Goal: Register for event/course

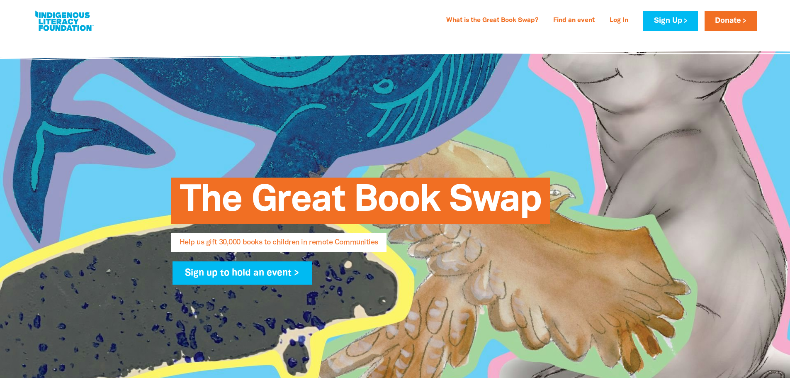
select select "AU"
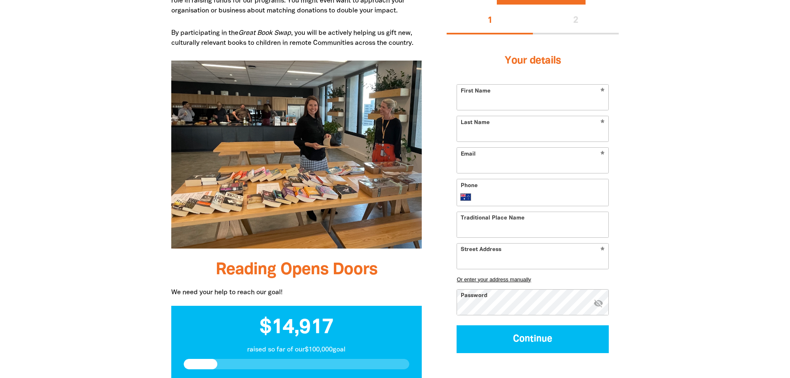
scroll to position [414, 0]
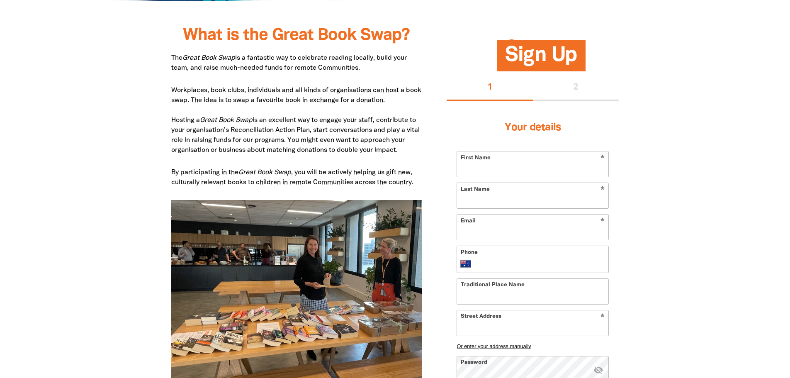
click at [544, 56] on span "Sign Up" at bounding box center [541, 58] width 72 height 25
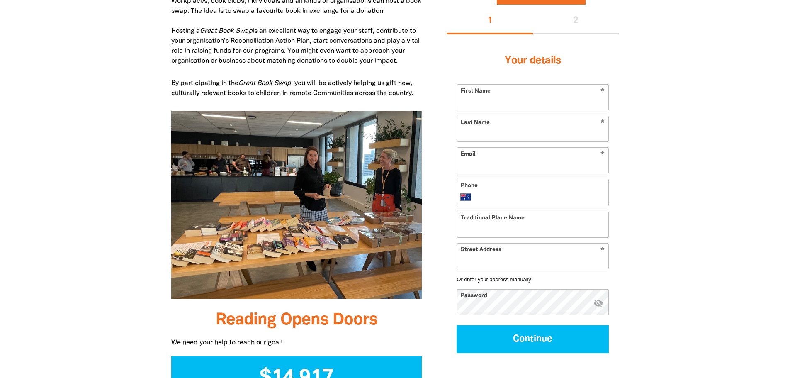
scroll to position [539, 0]
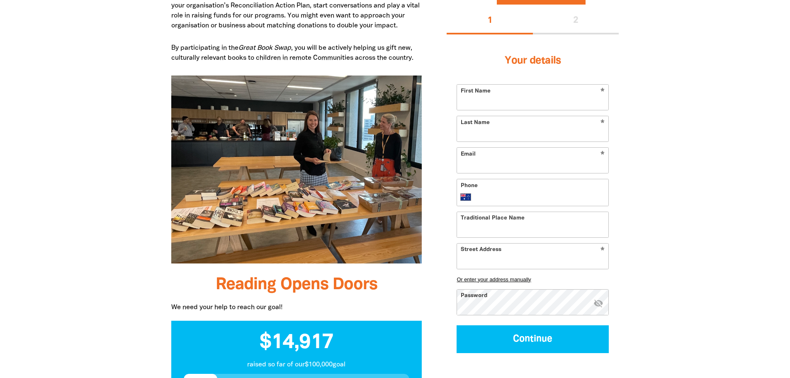
click at [497, 97] on input "First Name" at bounding box center [532, 97] width 151 height 25
type input "[PERSON_NAME]"
click at [489, 125] on input "Last Name" at bounding box center [532, 128] width 151 height 25
type input "[GEOGRAPHIC_DATA]"
click at [487, 162] on input "Email" at bounding box center [532, 160] width 151 height 25
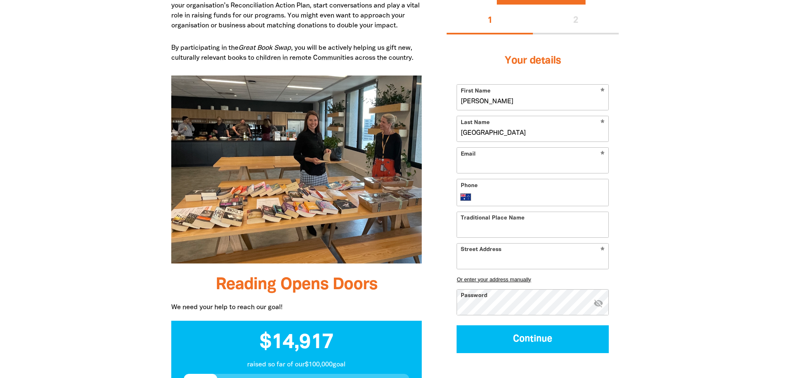
type input "[PERSON_NAME][EMAIL_ADDRESS][PERSON_NAME][DOMAIN_NAME]"
type input "[PHONE_NUMBER]"
type input "[STREET_ADDRESS]"
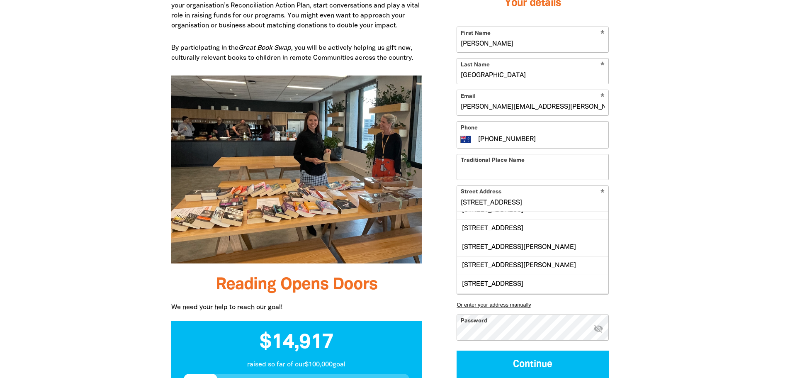
scroll to position [0, 0]
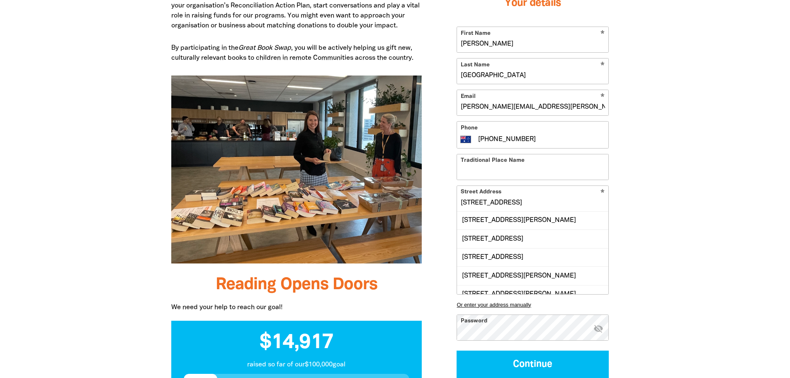
drag, startPoint x: 504, startPoint y: 288, endPoint x: 480, endPoint y: 175, distance: 115.6
click at [480, 175] on form "* First Name [PERSON_NAME] * Last Name [PERSON_NAME] * Email [PERSON_NAME][EMAI…" at bounding box center [532, 202] width 152 height 351
click at [569, 173] on input "Traditional Place Name" at bounding box center [532, 166] width 151 height 25
click at [502, 203] on input "[STREET_ADDRESS]" at bounding box center [532, 197] width 151 height 25
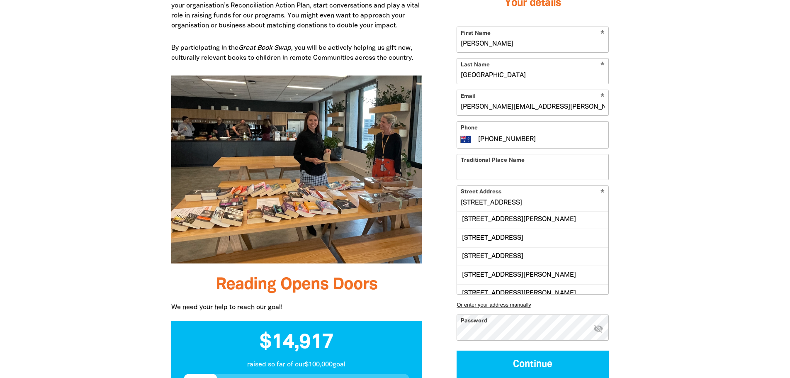
drag, startPoint x: 552, startPoint y: 198, endPoint x: 399, endPoint y: 199, distance: 152.9
click at [399, 199] on div "What is the Great Book Swap? The Great Book Swap is a fantastic way to celebrat…" at bounding box center [394, 353] width 497 height 886
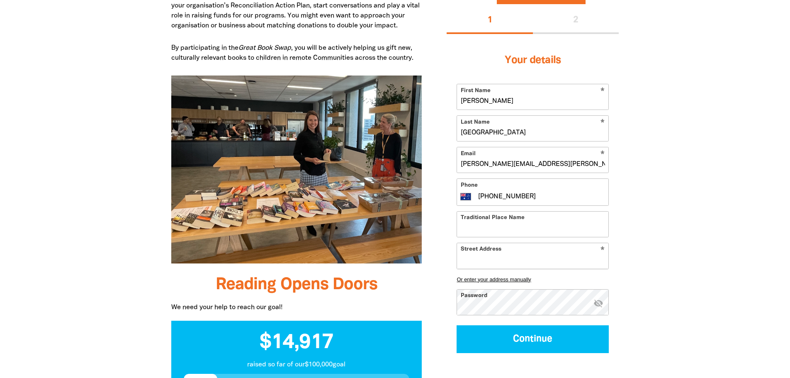
scroll to position [0, 0]
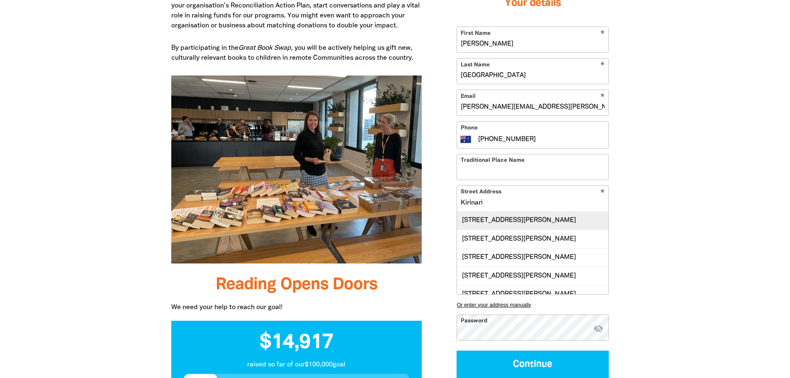
click at [495, 222] on div "[STREET_ADDRESS][PERSON_NAME]" at bounding box center [532, 220] width 151 height 18
type input "[STREET_ADDRESS][PERSON_NAME]"
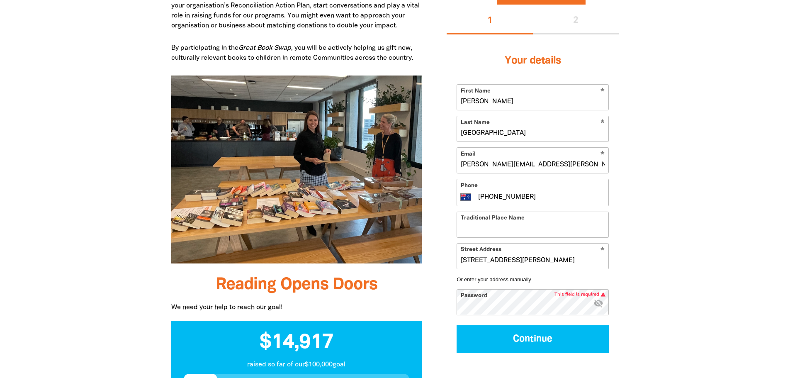
click at [599, 302] on icon "visibility_off" at bounding box center [598, 303] width 10 height 10
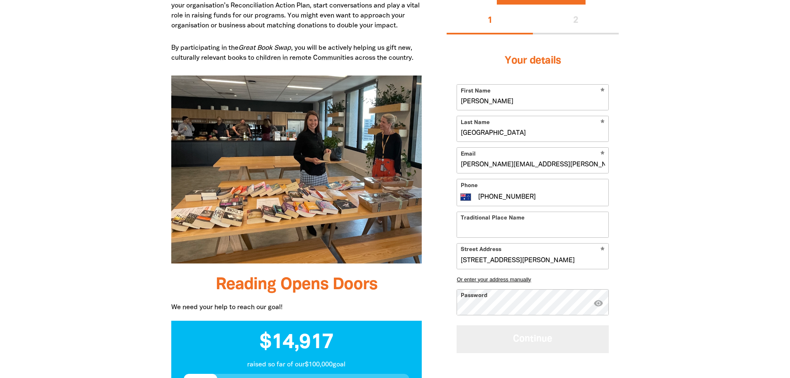
click at [529, 345] on button "Continue" at bounding box center [532, 339] width 152 height 28
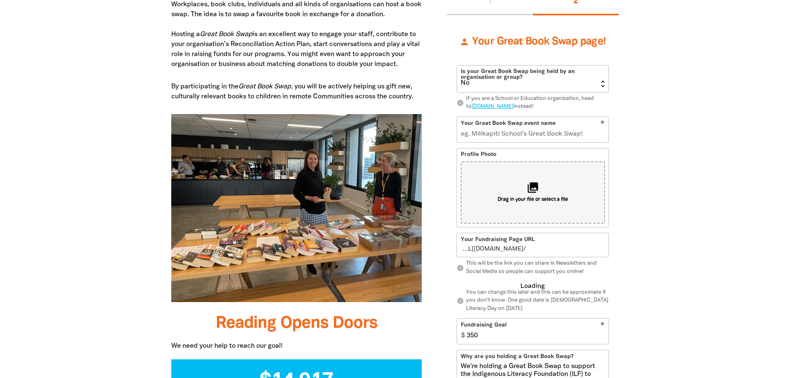
scroll to position [477, 0]
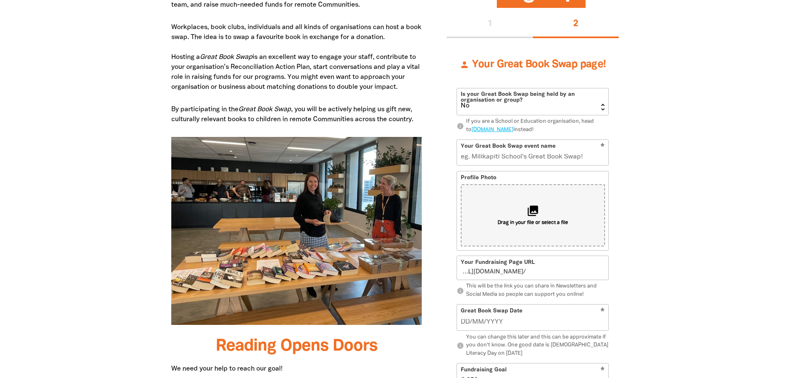
click at [601, 104] on select "Yes No" at bounding box center [532, 101] width 151 height 27
select select "Yes"
click at [457, 88] on select "Yes No" at bounding box center [532, 101] width 151 height 27
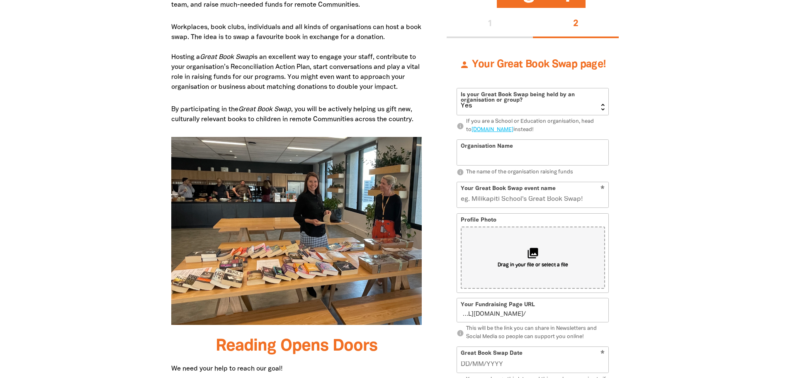
click at [488, 153] on input "Organisation Name" at bounding box center [532, 152] width 151 height 25
click at [555, 156] on input "University of Canberrra Librarfy" at bounding box center [532, 152] width 151 height 25
click at [529, 155] on input "[GEOGRAPHIC_DATA]" at bounding box center [532, 152] width 151 height 25
click at [552, 158] on input "[GEOGRAPHIC_DATA]" at bounding box center [532, 152] width 151 height 25
type input "[GEOGRAPHIC_DATA]"
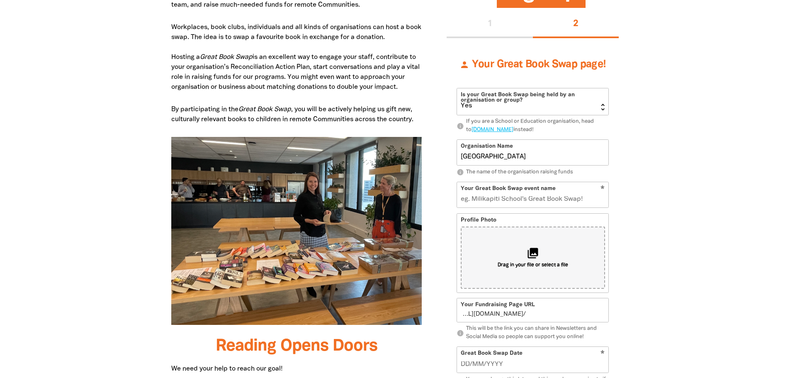
click at [552, 195] on input "Your Great Book Swap event name" at bounding box center [532, 194] width 151 height 25
type input "U"
type input "u"
type input "UC"
type input "uc"
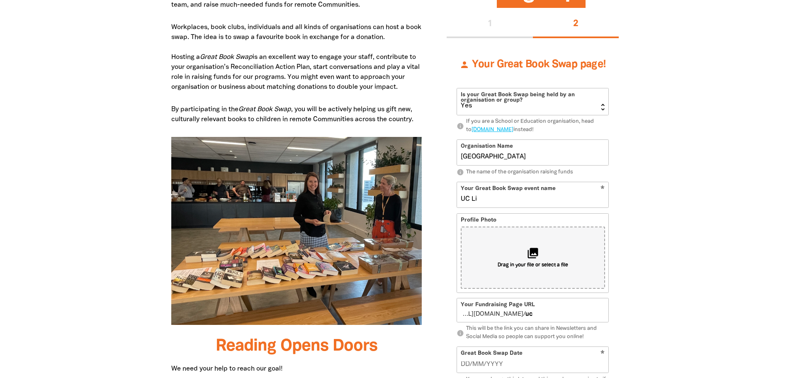
type input "UC Lib"
type input "ucli"
type input "UC Library Grr"
type input "uclibrarygrr"
type input "UC Library Gr"
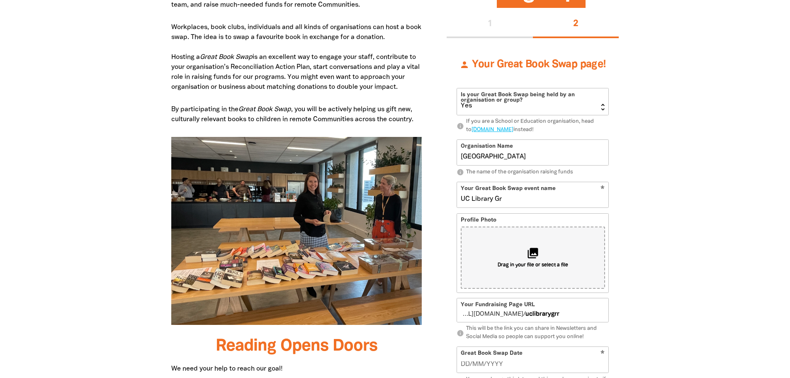
type input "uclibrarygr"
type input "UC Library Gre"
type input "uclibrarygre"
type input "UC Library Great"
type input "uclibrarygreat"
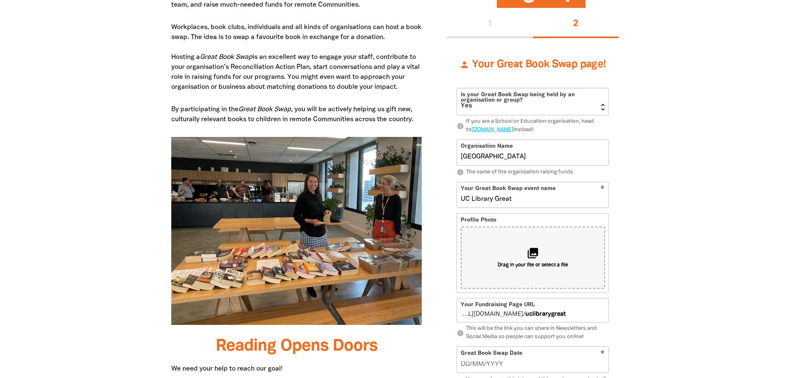
type input "UC Library Great B"
type input "uclibrarygreatb"
type input "UC Library Great Book"
type input "uclibrarygreatbook"
type input "UC Library Great Book Swap"
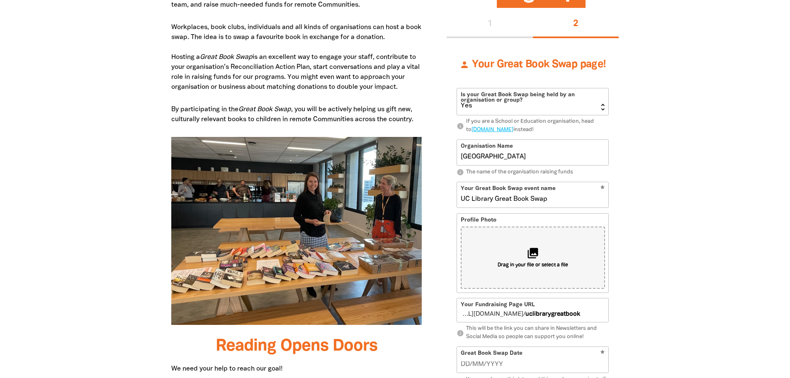
type input "uclibrarygreatbookswap"
type input "UC Library Great Book Swap"
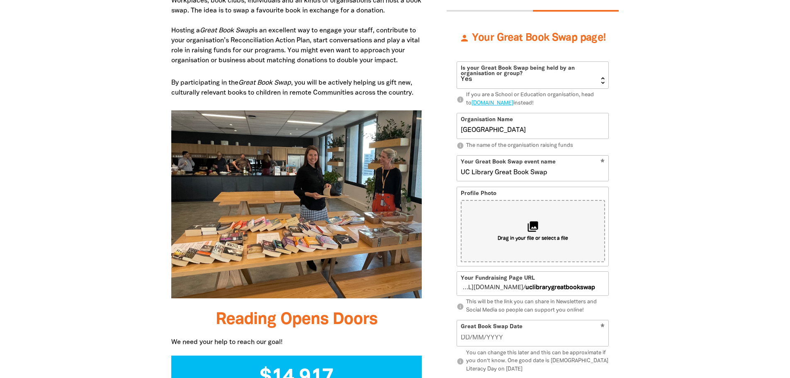
scroll to position [519, 0]
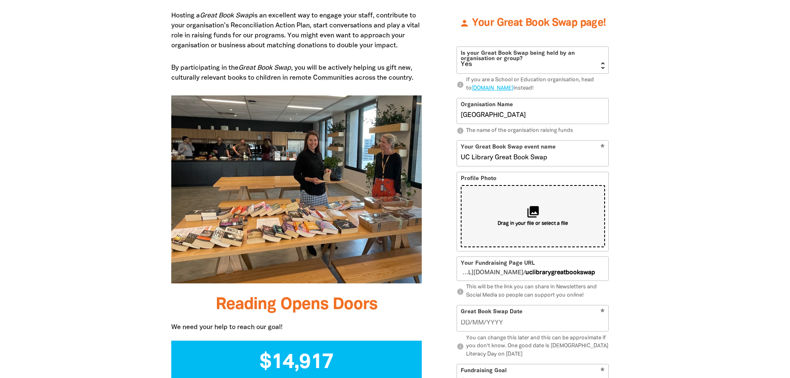
click at [521, 216] on div "collections Drag in your file or select a file" at bounding box center [532, 216] width 144 height 62
type input "C:\fakepath\UC Library logo.png"
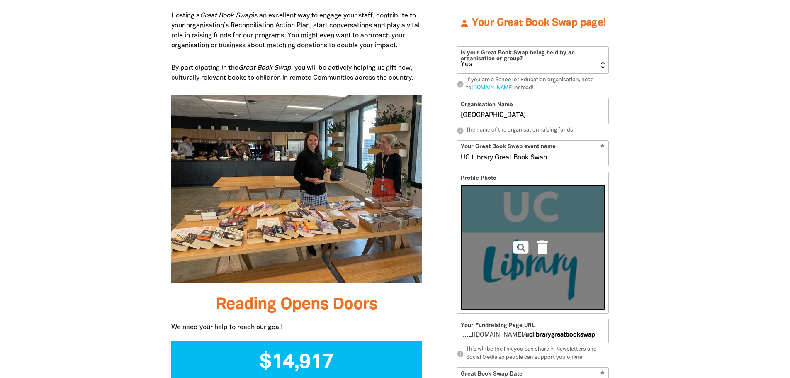
scroll to position [643, 0]
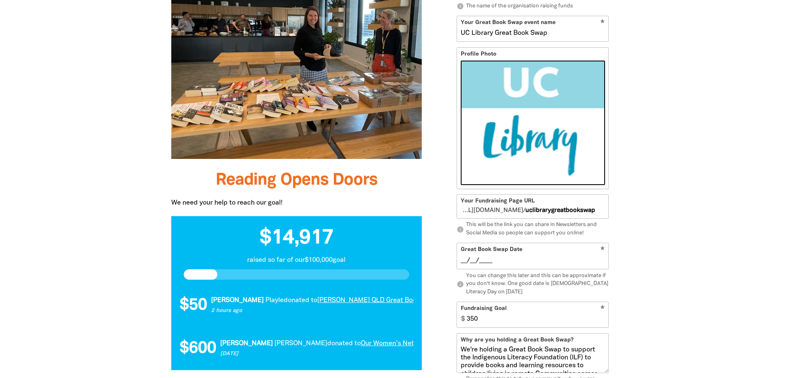
click at [509, 262] on input "__/__/____" at bounding box center [532, 260] width 144 height 9
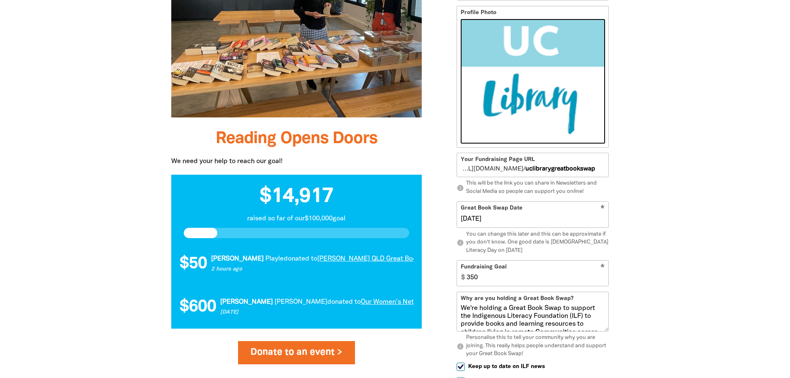
scroll to position [726, 0]
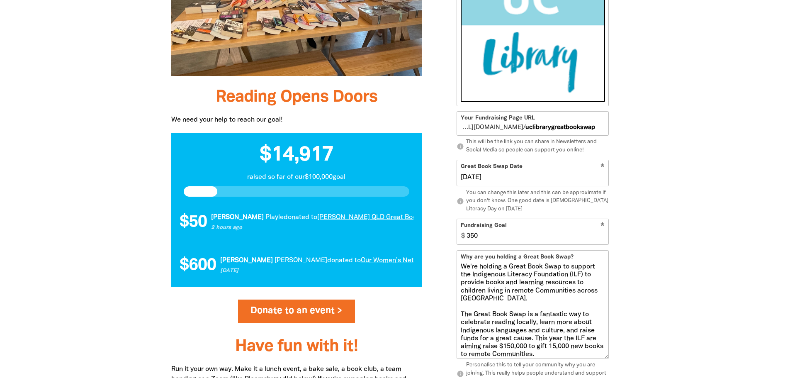
drag, startPoint x: 607, startPoint y: 287, endPoint x: 640, endPoint y: 356, distance: 76.6
click at [640, 356] on div "What is the Great Book Swap? The Great Book Swap is a fantastic way to celebrat…" at bounding box center [394, 166] width 497 height 886
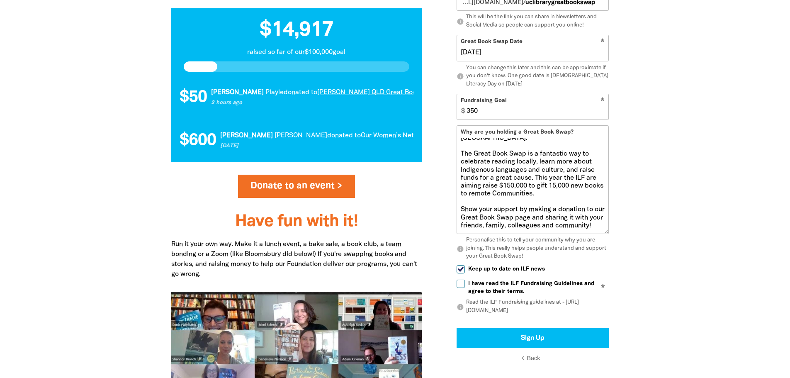
scroll to position [933, 0]
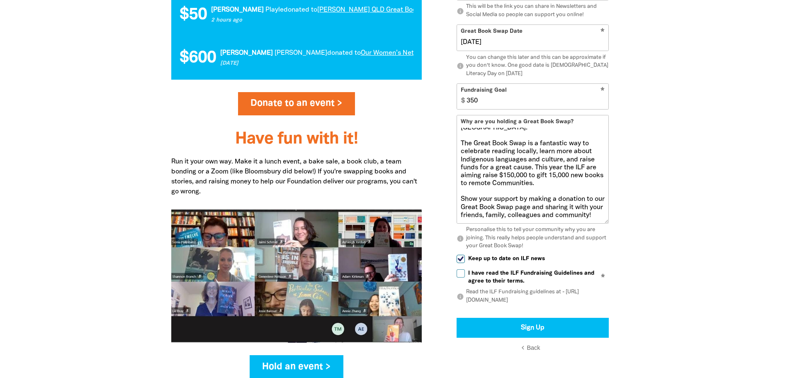
type input "[DATE]"
click at [461, 274] on input "I have read the ILF Fundraising Guidelines and agree to their terms." at bounding box center [460, 273] width 8 height 8
checkbox input "true"
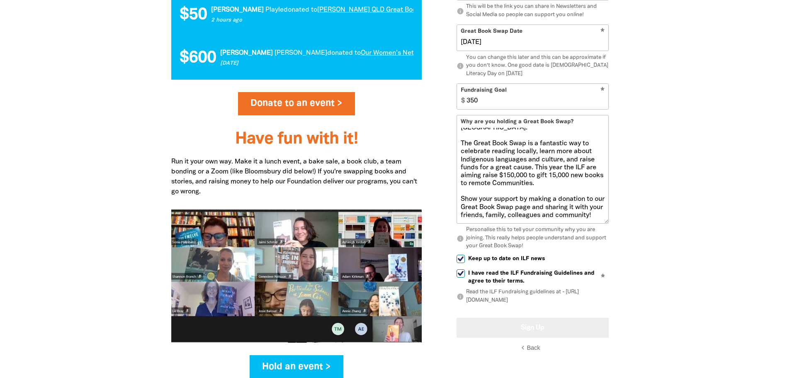
click at [528, 327] on button "Sign Up" at bounding box center [532, 327] width 152 height 20
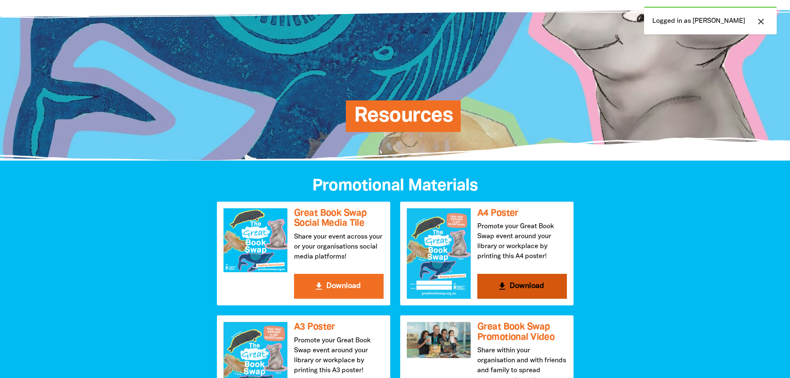
scroll to position [124, 0]
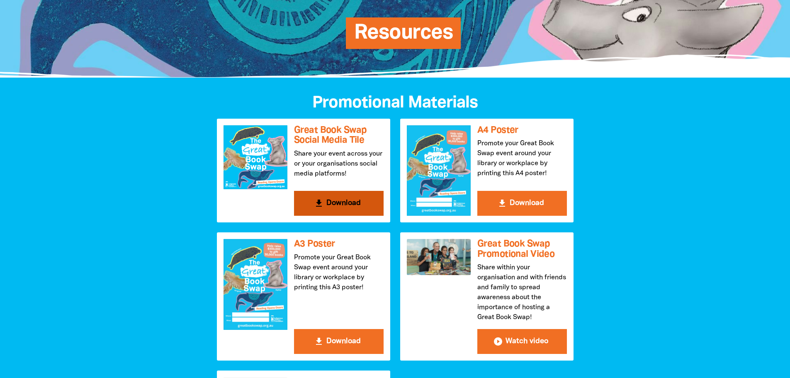
click at [340, 205] on button "get_app Download" at bounding box center [339, 203] width 90 height 25
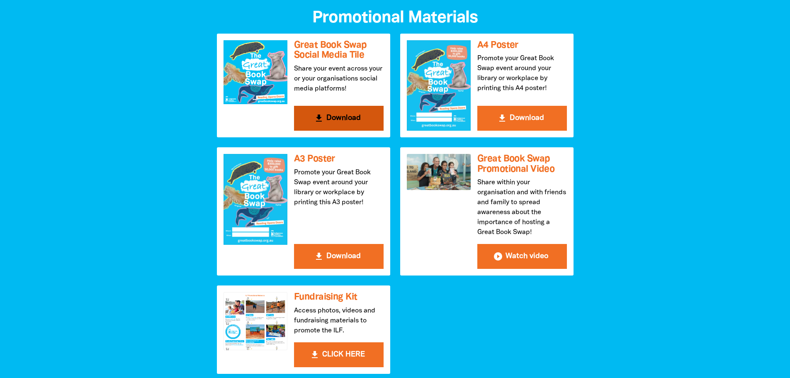
scroll to position [166, 0]
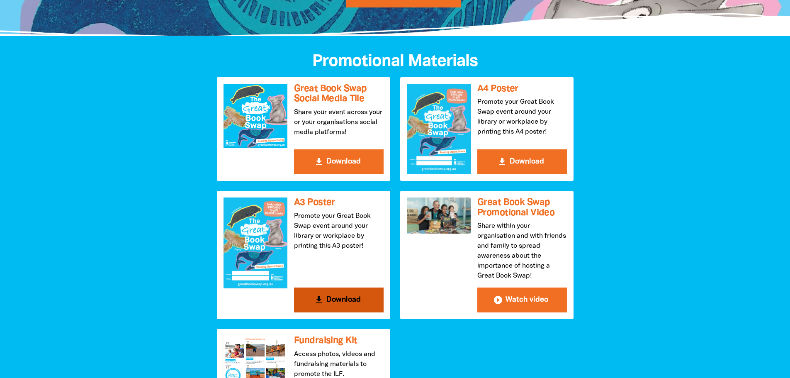
click at [330, 300] on button "get_app Download" at bounding box center [339, 299] width 90 height 25
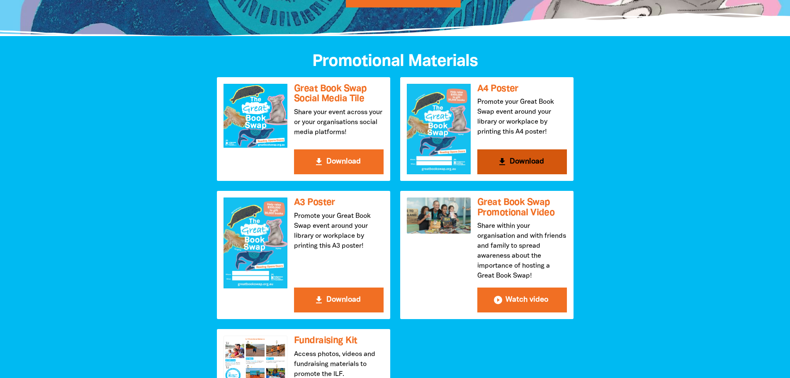
click at [501, 156] on button "get_app Download" at bounding box center [522, 161] width 90 height 25
click at [518, 159] on button "get_app Download" at bounding box center [522, 161] width 90 height 25
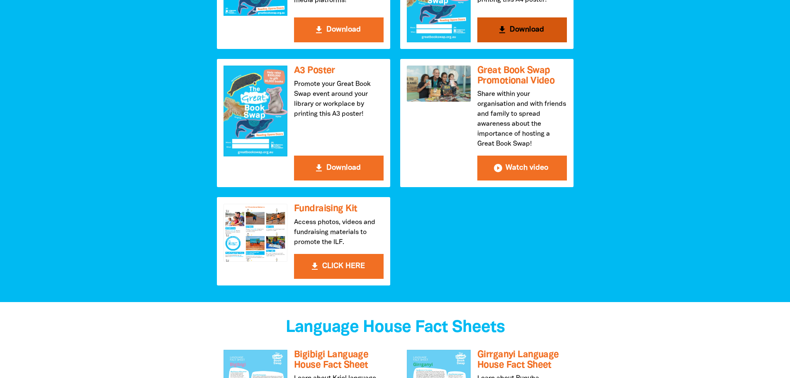
scroll to position [332, 0]
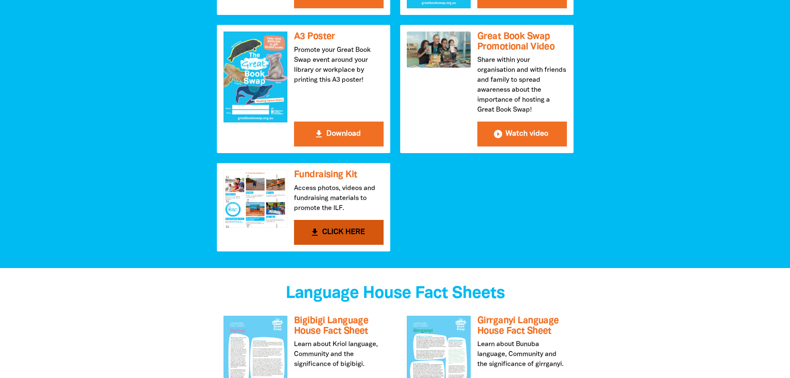
click at [331, 234] on button "get_app CLICK HERE" at bounding box center [339, 232] width 90 height 25
